Goal: Contribute content: Add original content to the website for others to see

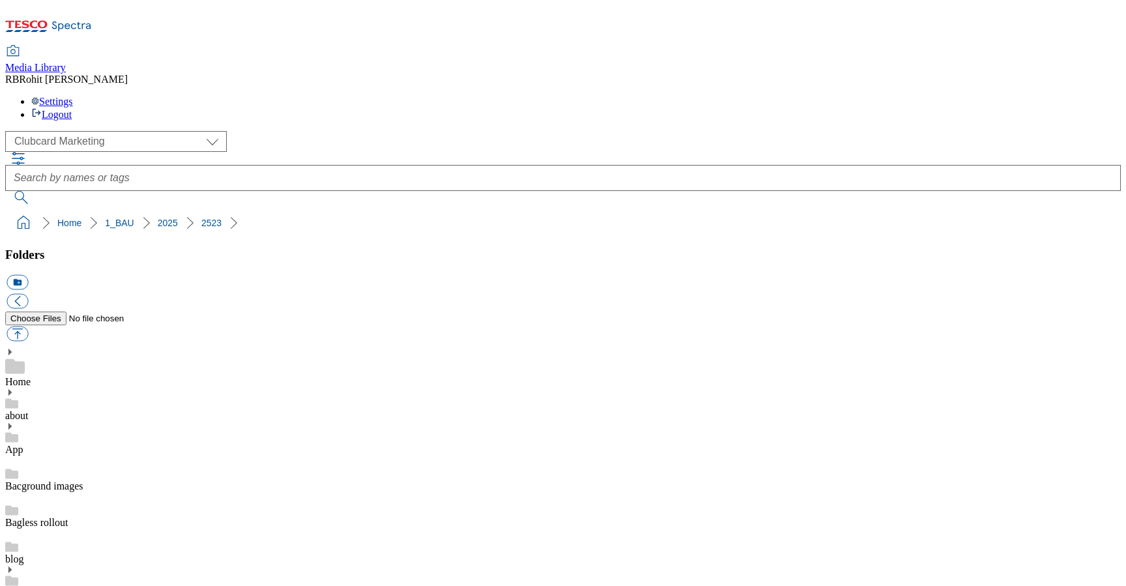
drag, startPoint x: 0, startPoint y: 0, endPoint x: 76, endPoint y: 229, distance: 241.6
click at [76, 421] on div "App" at bounding box center [562, 438] width 1115 height 34
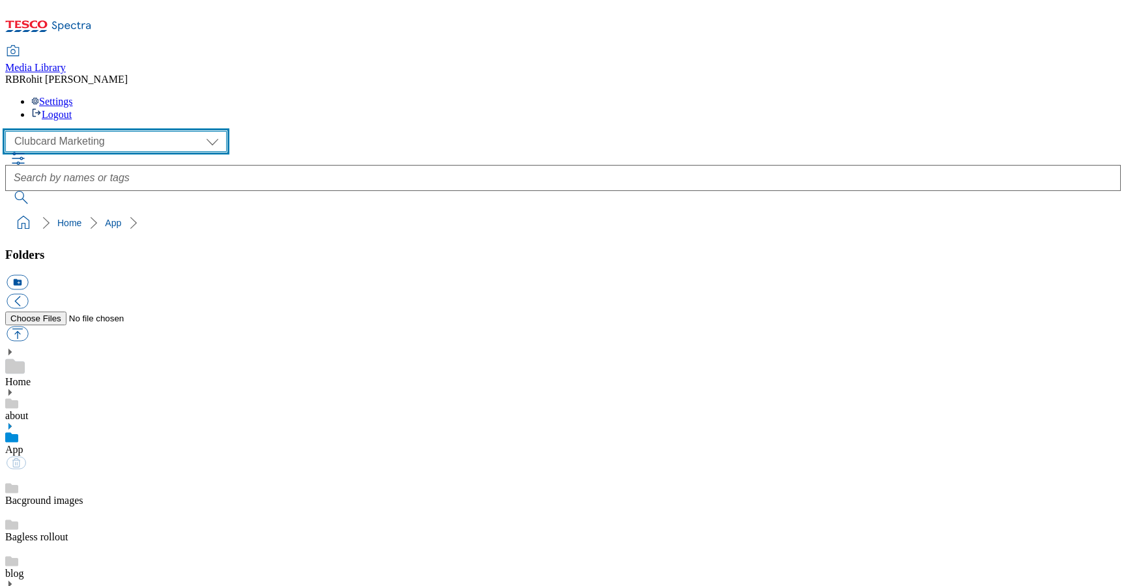
click at [87, 131] on select "Clubcard Marketing Clubcard ROI Dotcom UK GHS Marketing UK GHS ROI Realfood Tes…" at bounding box center [115, 141] width 221 height 21
select select "flare-ghs-roi"
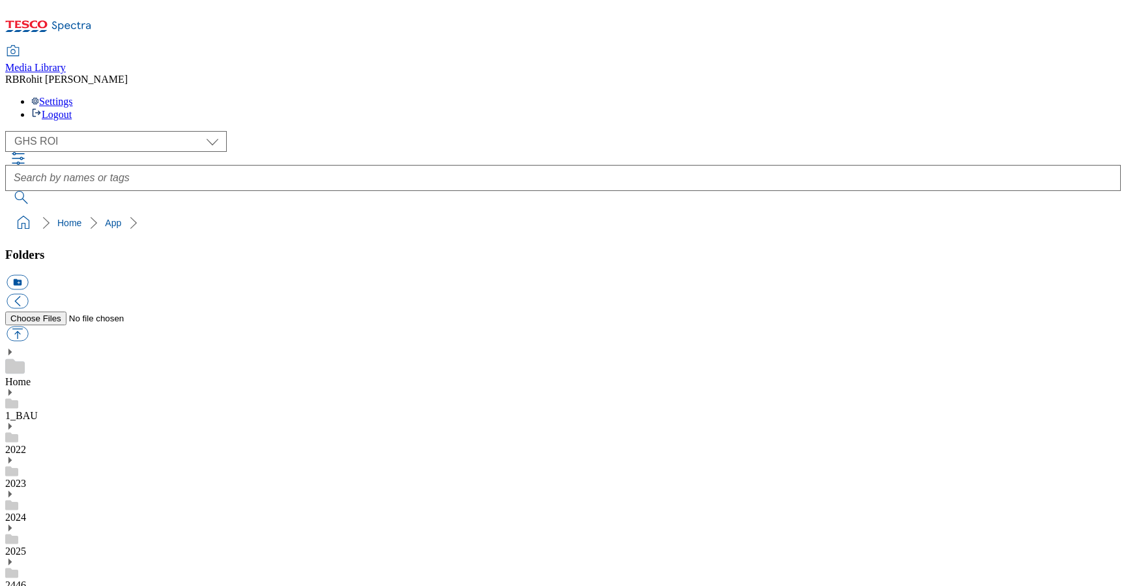
click at [28, 275] on button "icon_new_folder" at bounding box center [17, 282] width 21 height 15
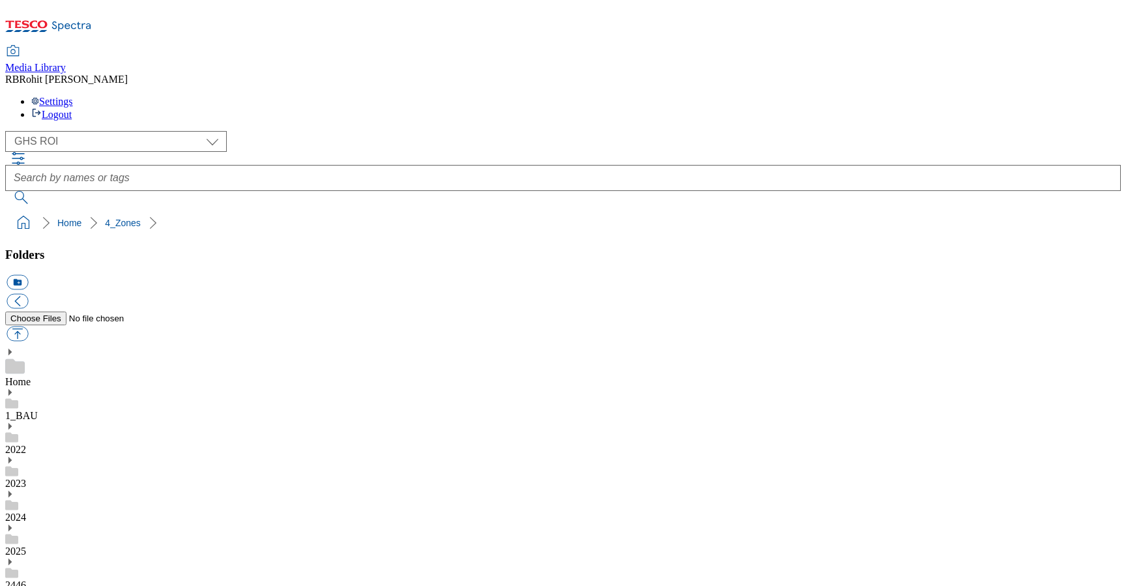
type input "Cosy nights in"
click at [28, 275] on button "icon_new_folder" at bounding box center [17, 282] width 21 height 15
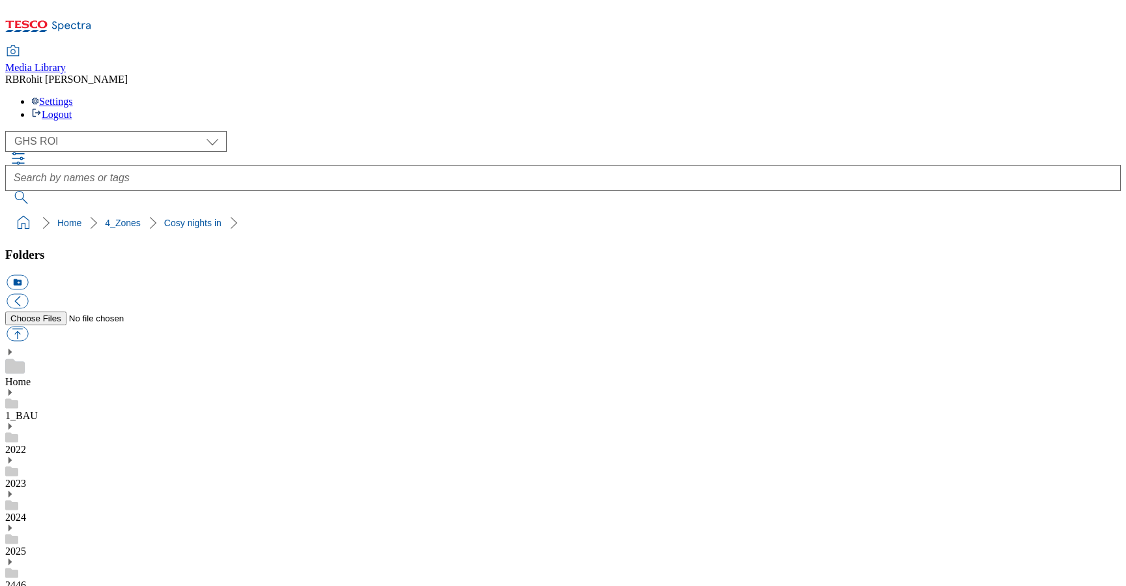
type input "2528"
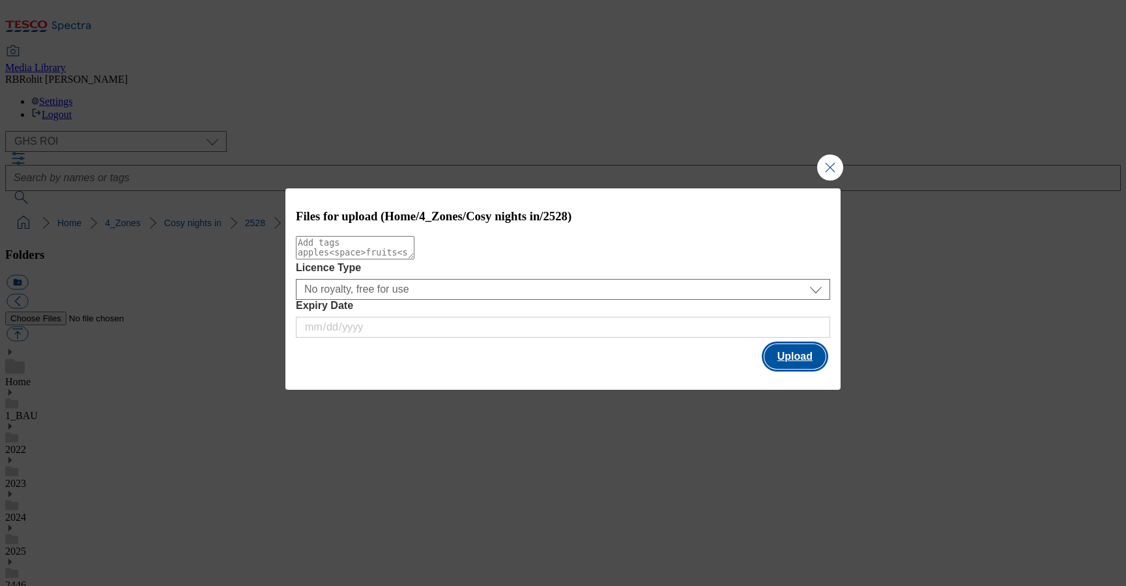
click at [816, 354] on button "Upload" at bounding box center [794, 356] width 61 height 25
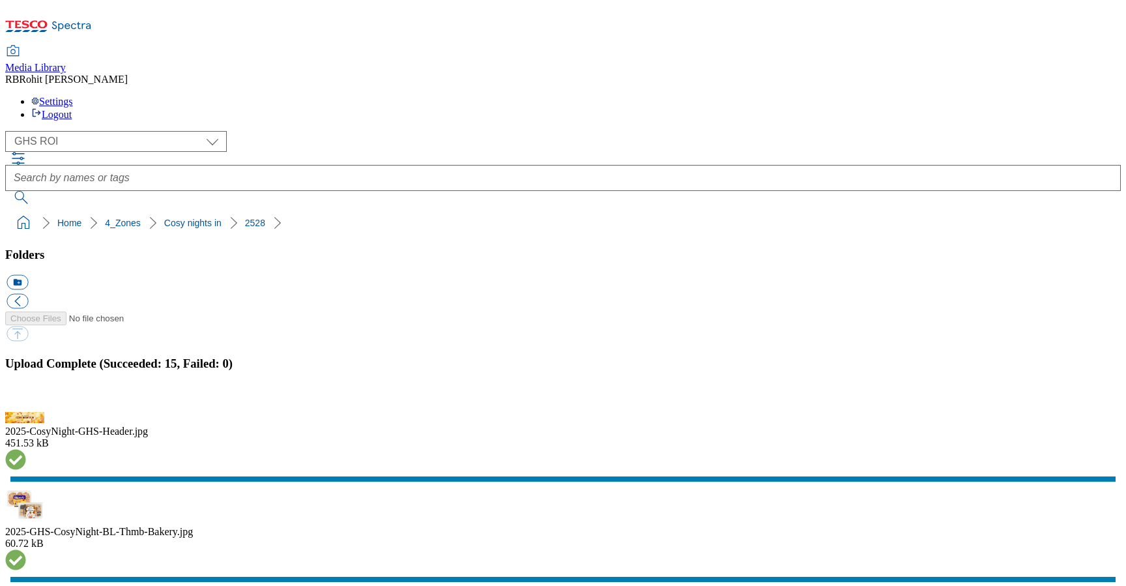
scroll to position [602, 0]
click at [26, 398] on button "button" at bounding box center [17, 404] width 20 height 12
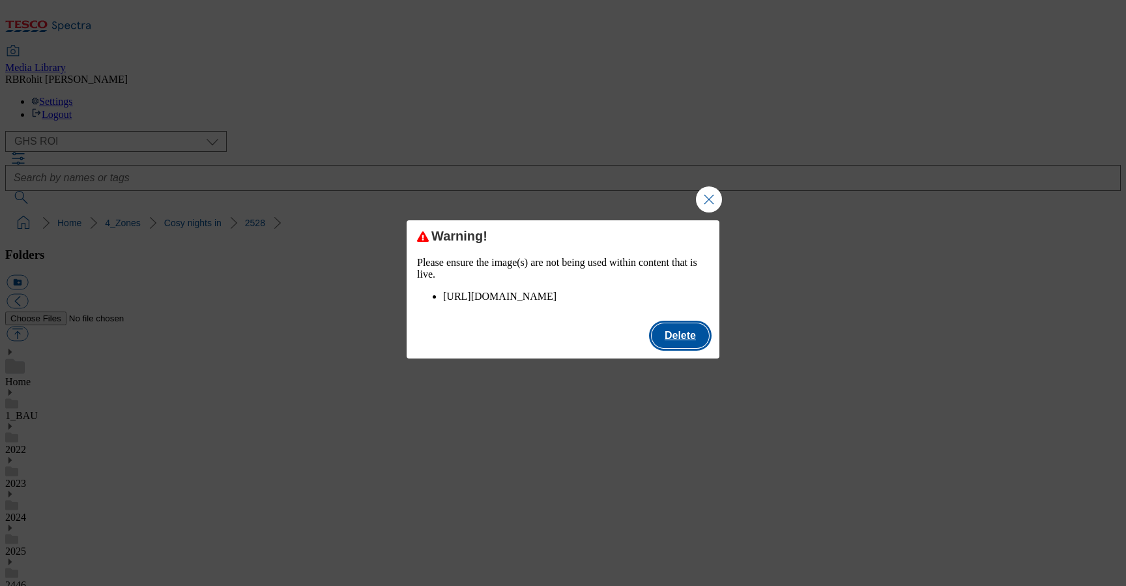
click at [691, 348] on button "Delete" at bounding box center [679, 335] width 57 height 25
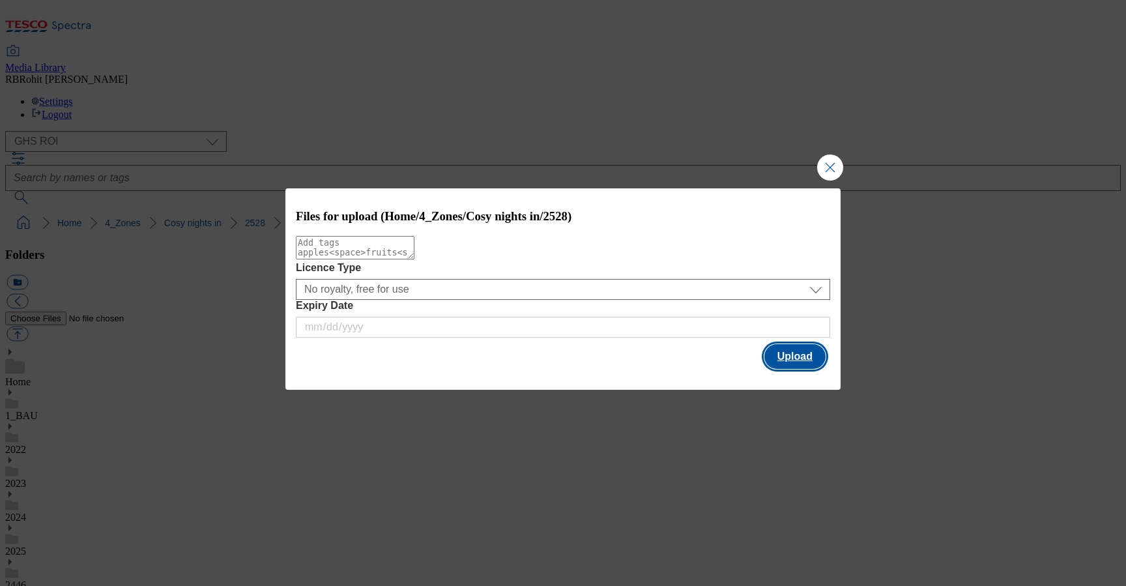
click at [789, 351] on button "Upload" at bounding box center [794, 356] width 61 height 25
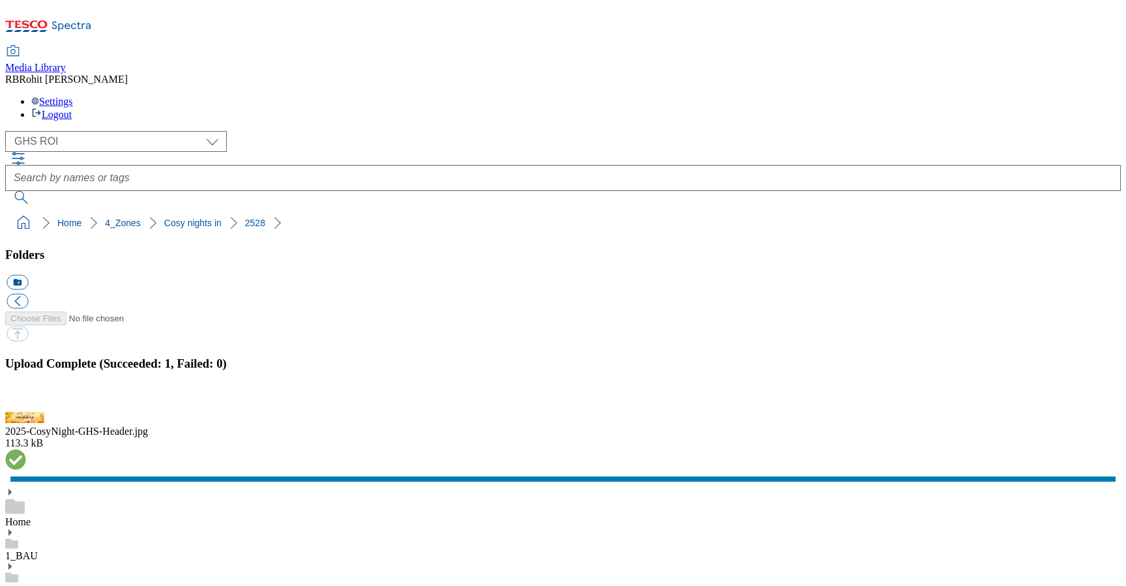
click at [91, 487] on div "Home" at bounding box center [562, 507] width 1115 height 40
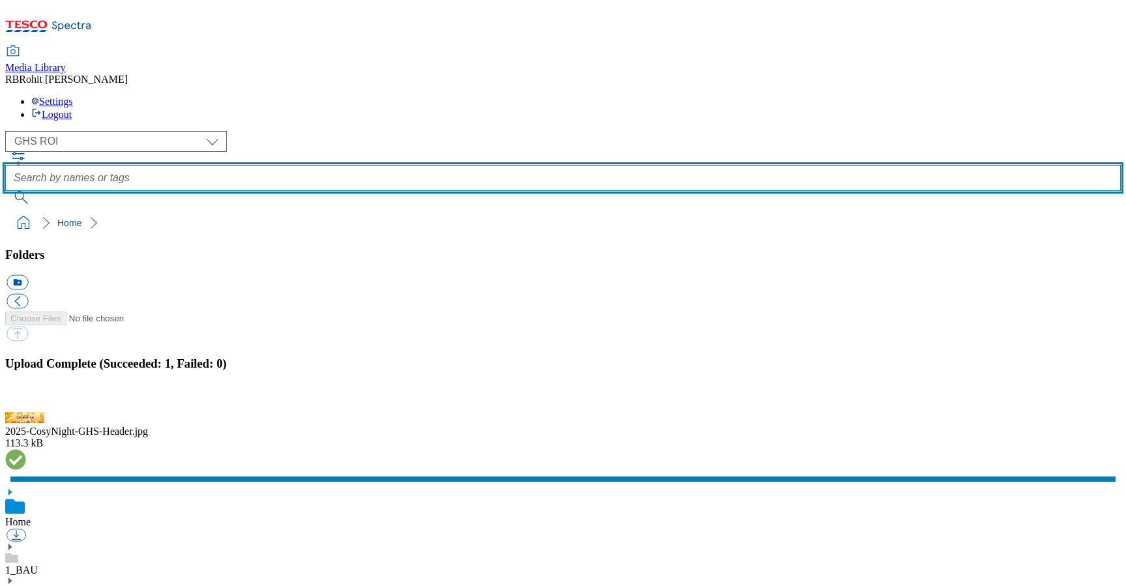
click at [440, 165] on input "text" at bounding box center [562, 178] width 1115 height 26
type input "top"
click at [5, 191] on button "submit" at bounding box center [22, 197] width 34 height 13
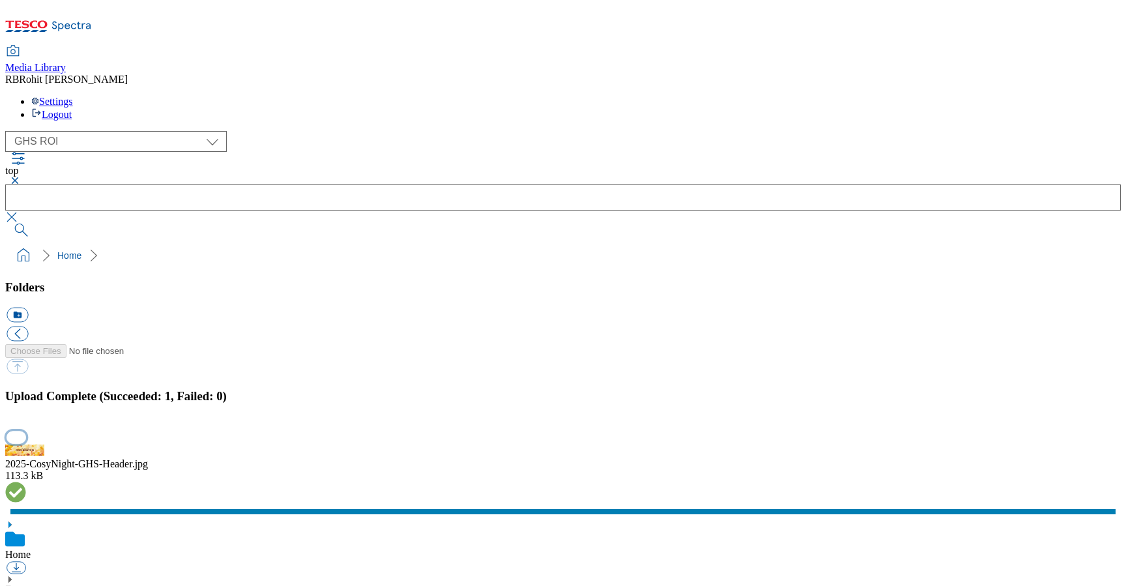
click at [26, 431] on button "button" at bounding box center [17, 437] width 20 height 12
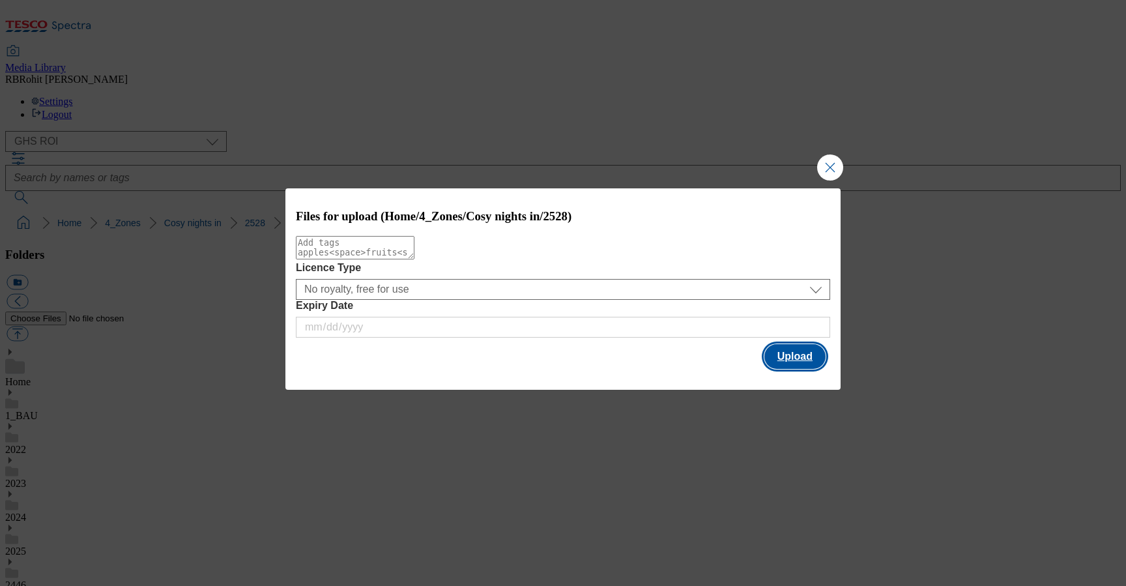
click at [805, 362] on button "Upload" at bounding box center [794, 356] width 61 height 25
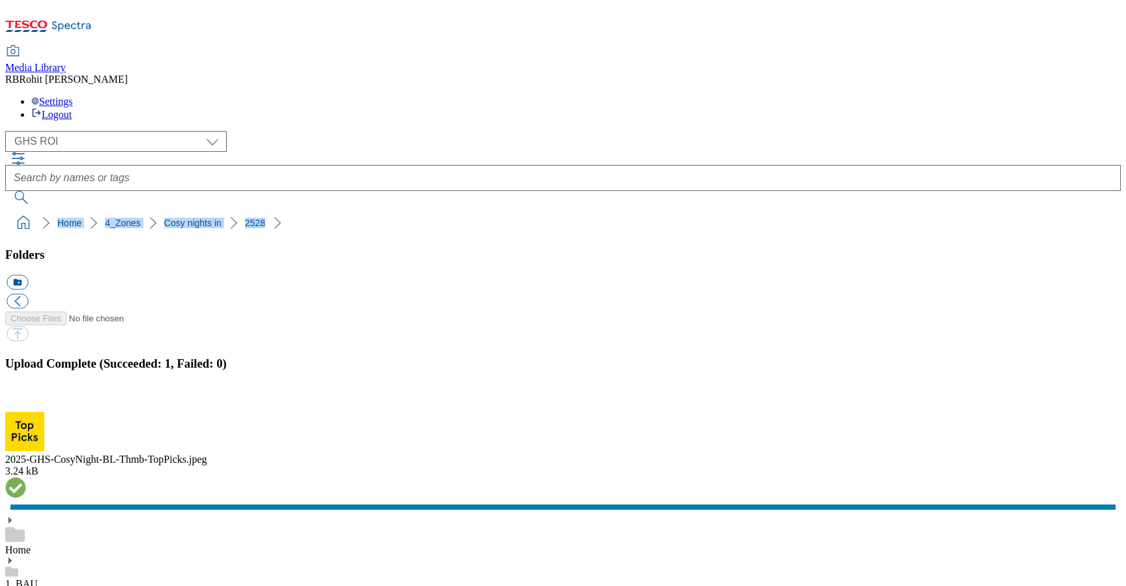
drag, startPoint x: 5, startPoint y: 131, endPoint x: 217, endPoint y: 128, distance: 212.4
click at [217, 210] on nav "Home 4_Zones Cosy nights in 2528" at bounding box center [562, 222] width 1115 height 25
copy ol "Home 4_Zones Cosy nights in 2528"
